Goal: Task Accomplishment & Management: Manage account settings

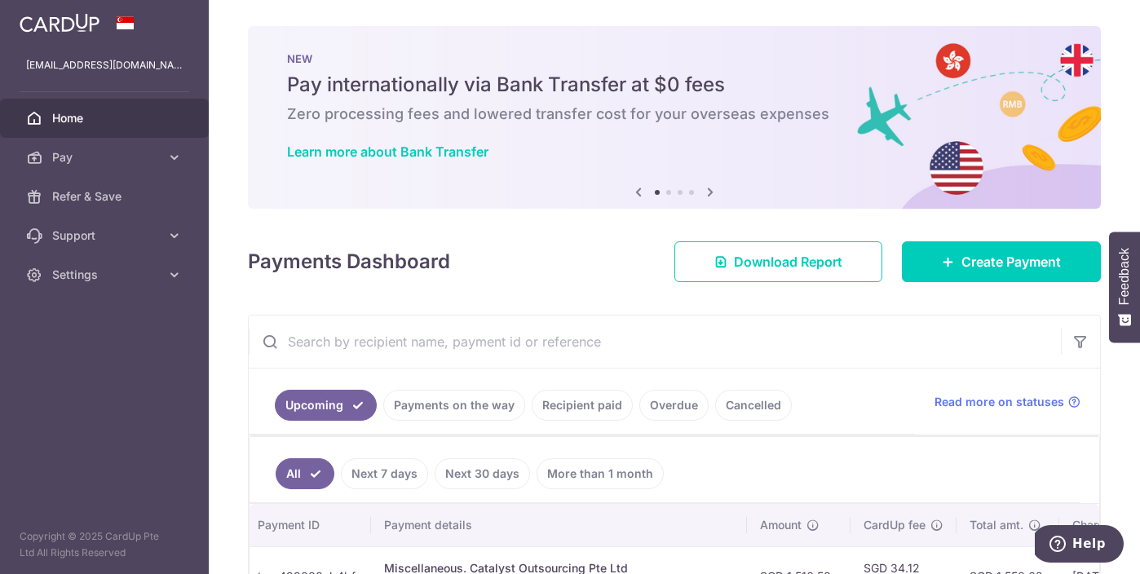
click at [132, 130] on link "Home" at bounding box center [104, 118] width 209 height 39
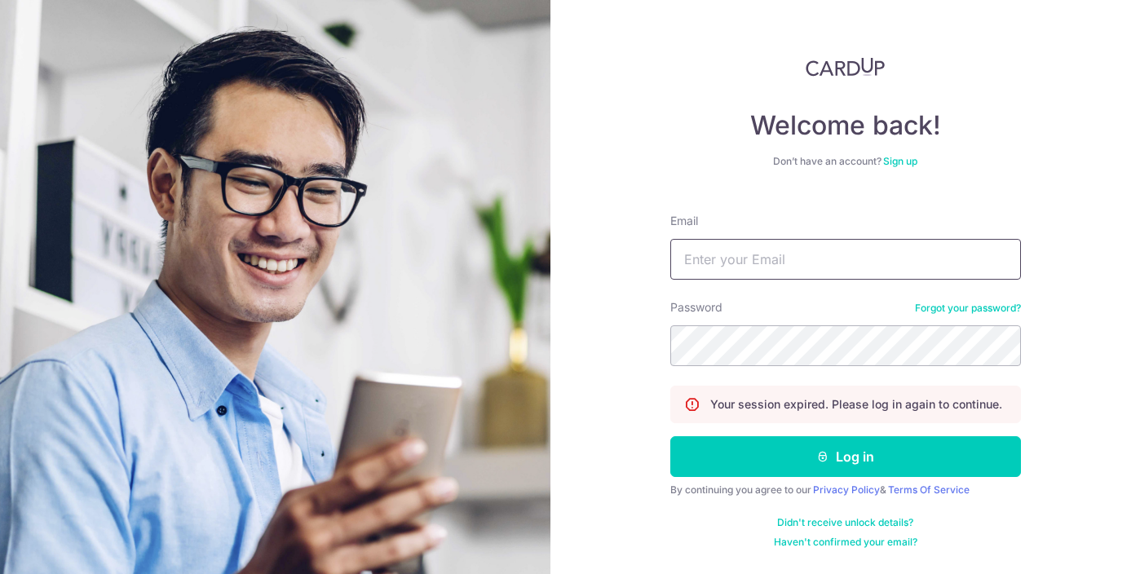
click at [687, 251] on input "Email" at bounding box center [845, 259] width 351 height 41
type input "[EMAIL_ADDRESS][DOMAIN_NAME]"
click at [670, 436] on button "Log in" at bounding box center [845, 456] width 351 height 41
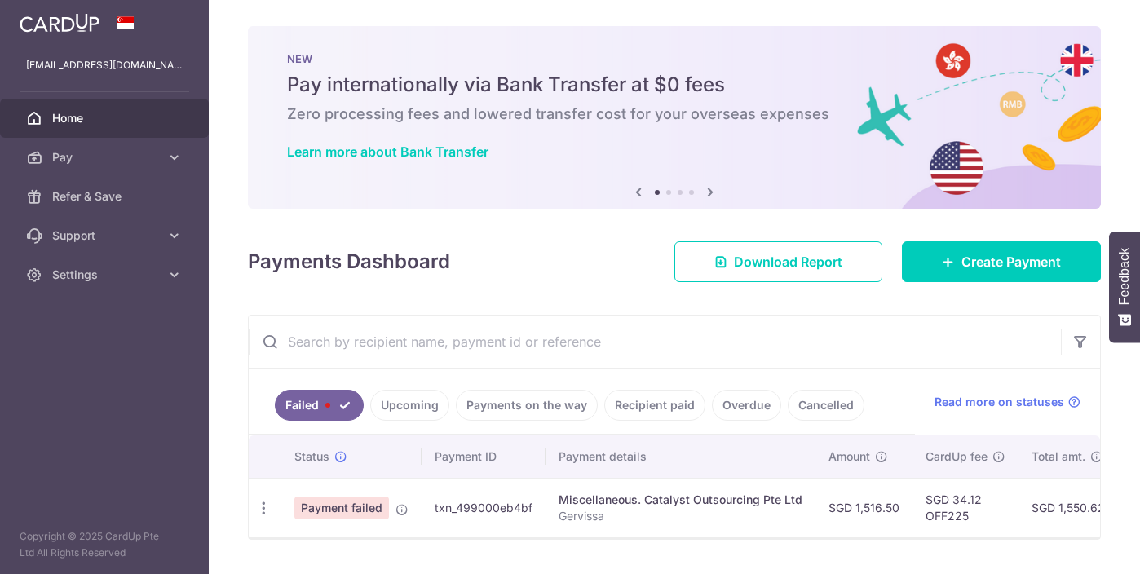
scroll to position [27, 0]
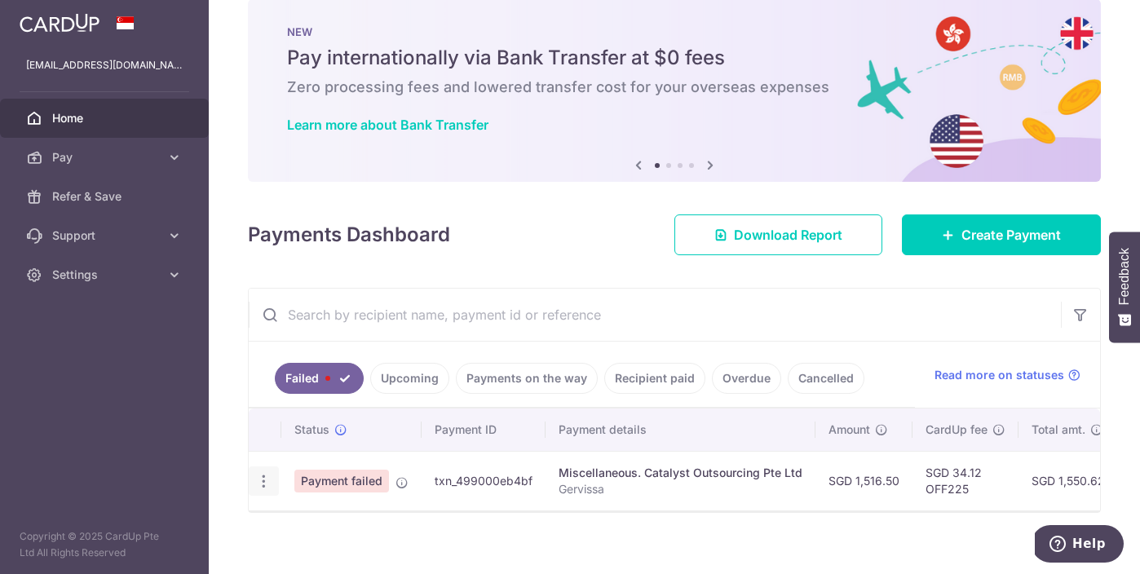
click at [270, 483] on icon "button" at bounding box center [263, 481] width 17 height 17
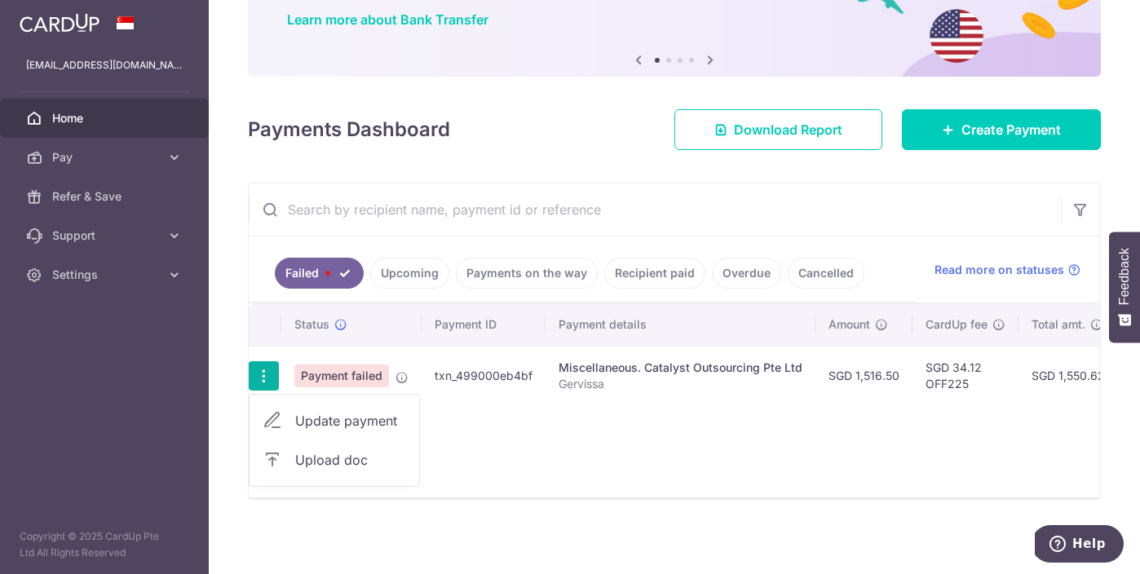
click at [354, 422] on span "Update payment" at bounding box center [350, 421] width 111 height 20
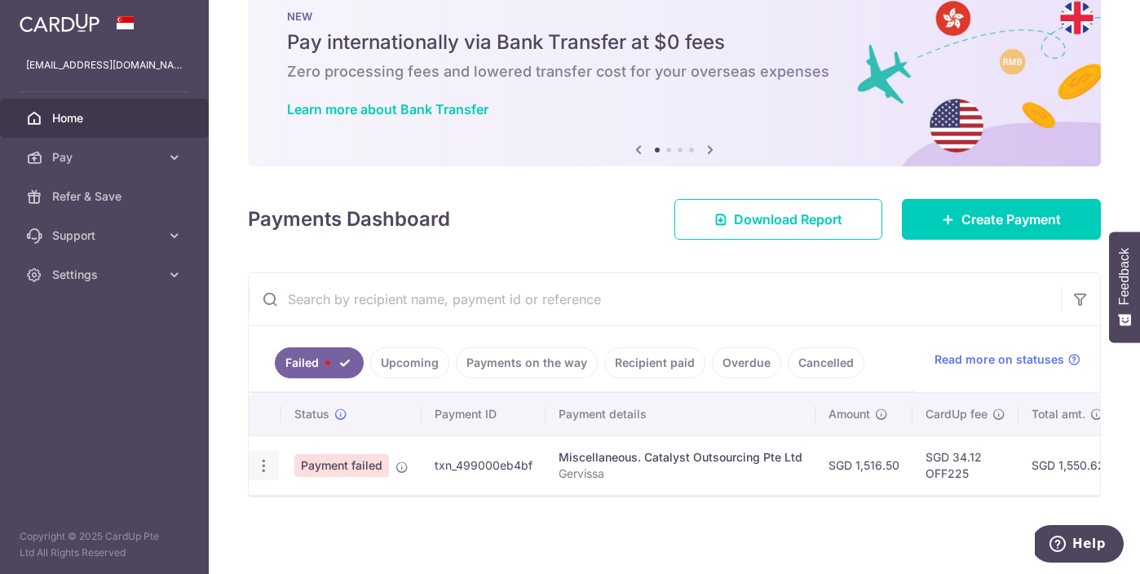
scroll to position [51, 0]
radio input "true"
type input "1,516.50"
type input "Gervissa"
type input "OFF225"
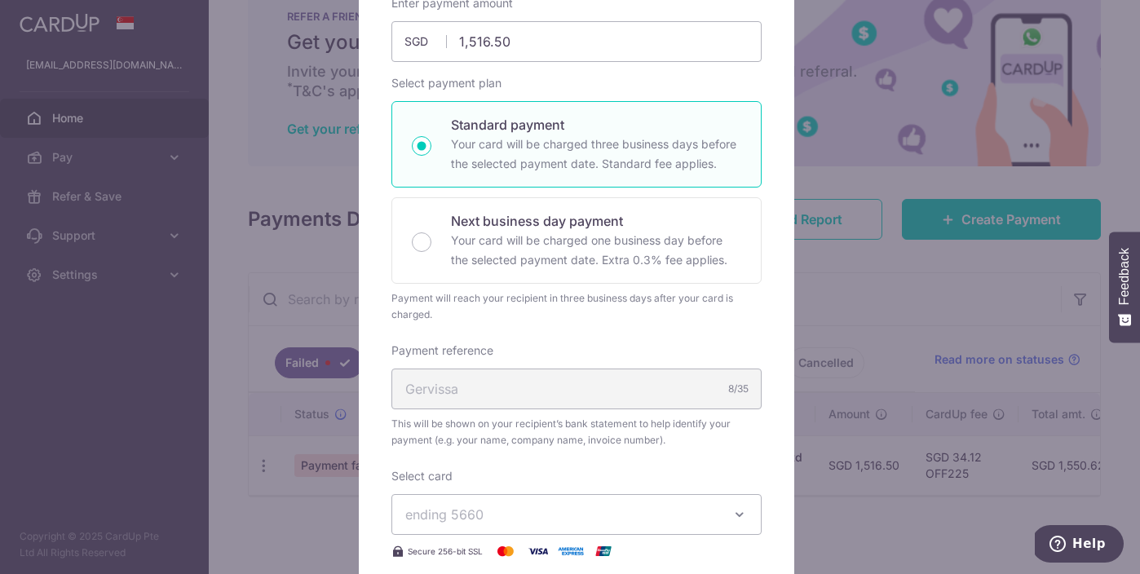
scroll to position [0, 0]
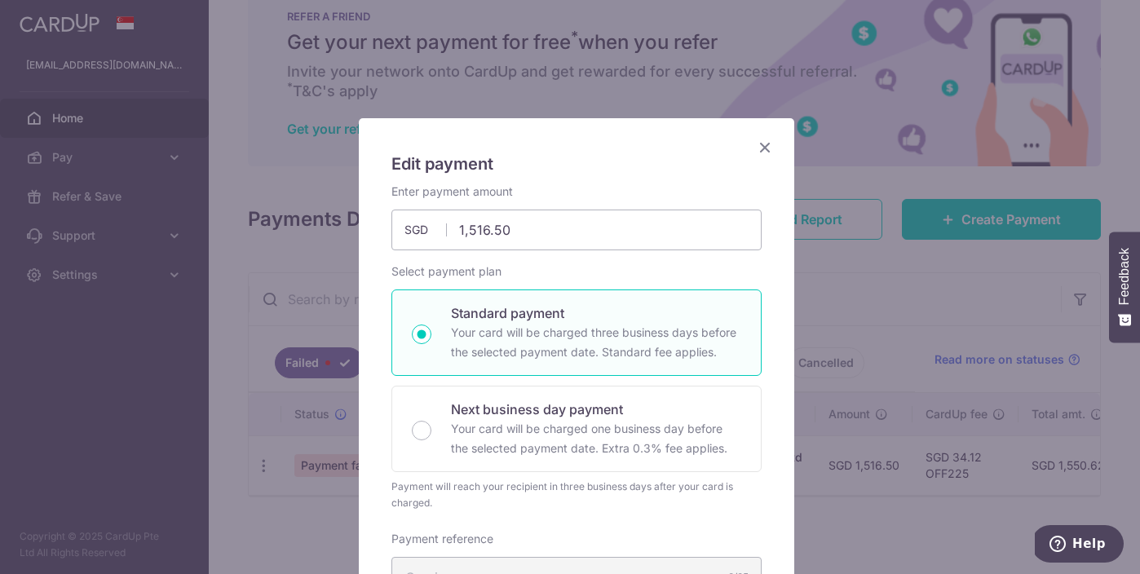
click at [759, 147] on icon "Close" at bounding box center [765, 147] width 20 height 20
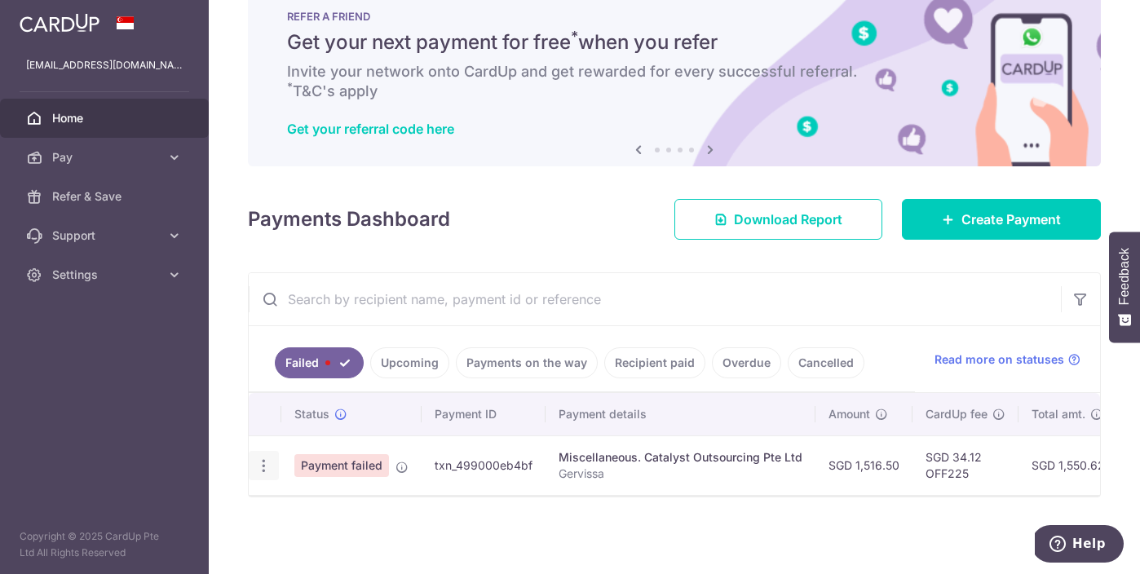
click at [260, 460] on icon "button" at bounding box center [263, 465] width 17 height 17
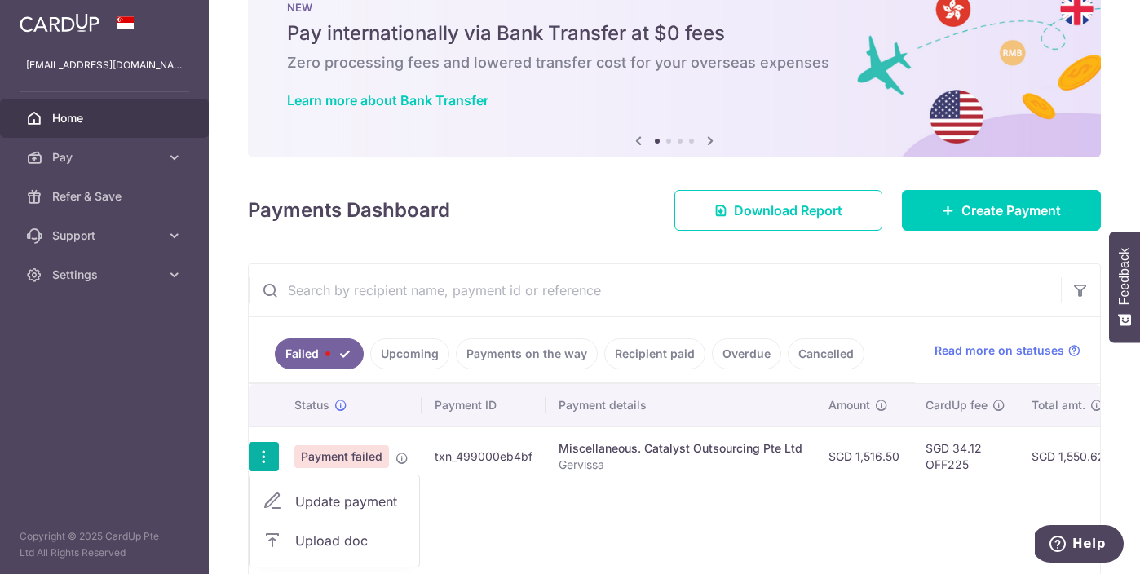
click at [312, 502] on span "Update payment" at bounding box center [350, 502] width 111 height 20
radio input "true"
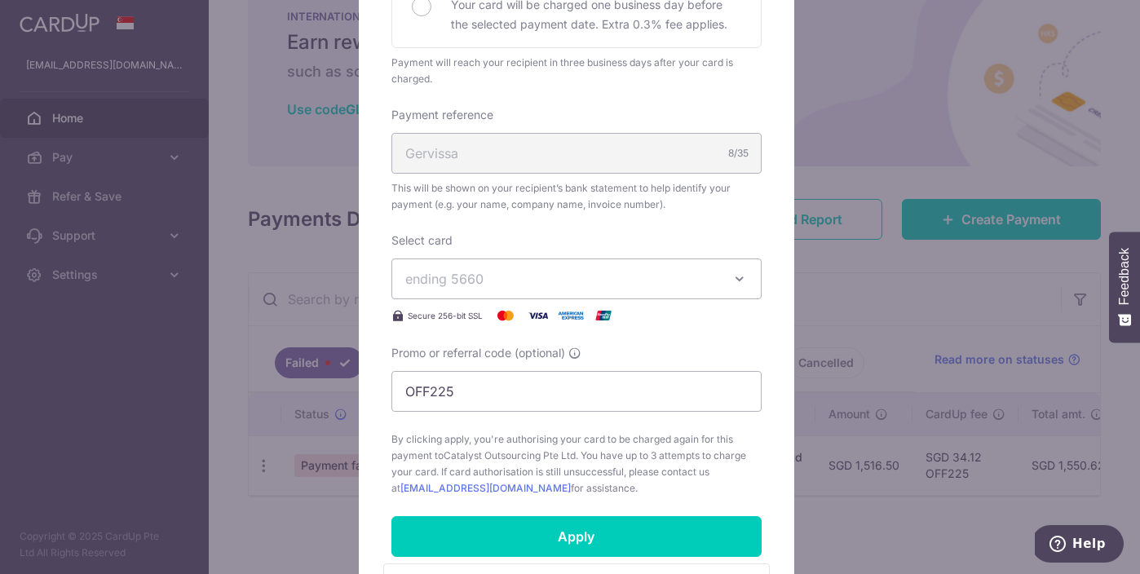
scroll to position [695, 0]
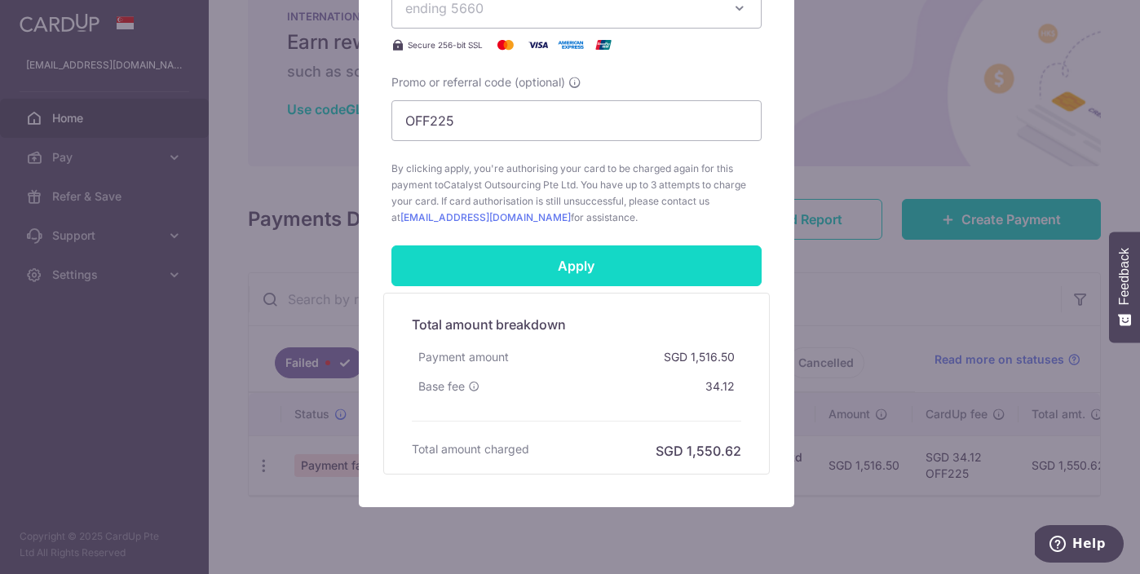
click at [577, 258] on input "Apply" at bounding box center [576, 265] width 370 height 41
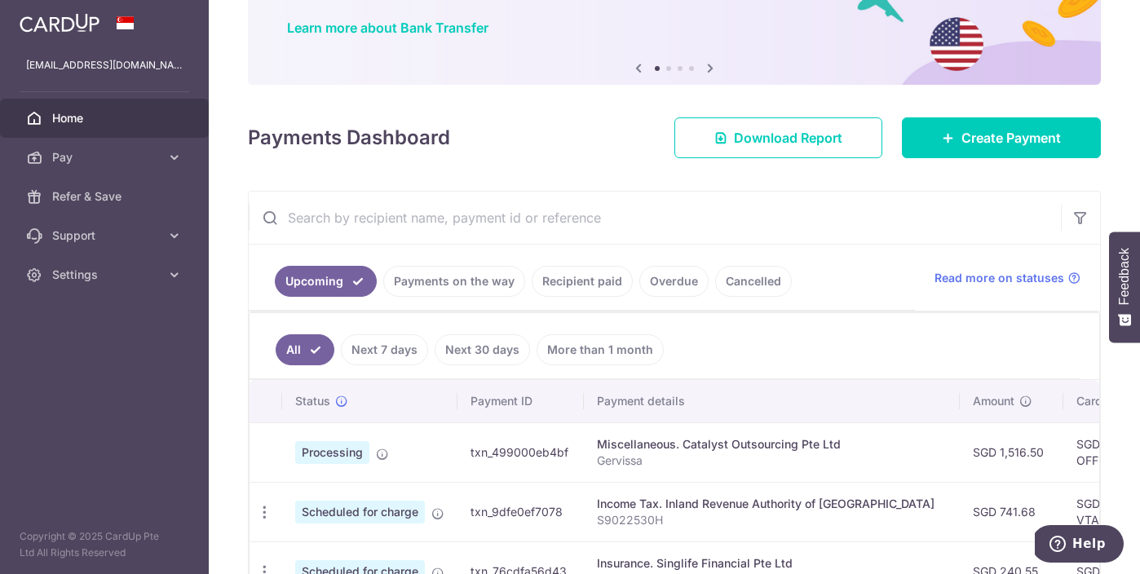
scroll to position [246, 0]
